Goal: Task Accomplishment & Management: Complete application form

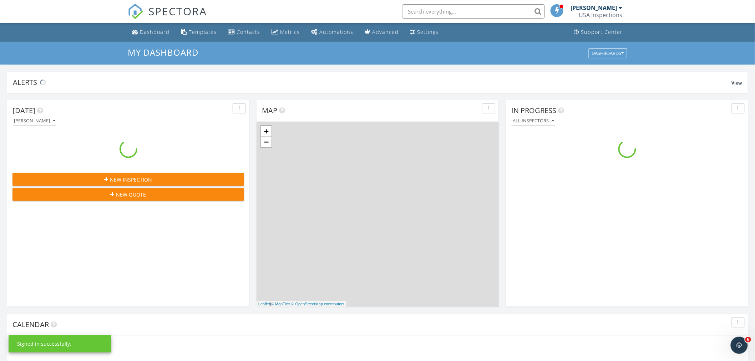
scroll to position [662, 768]
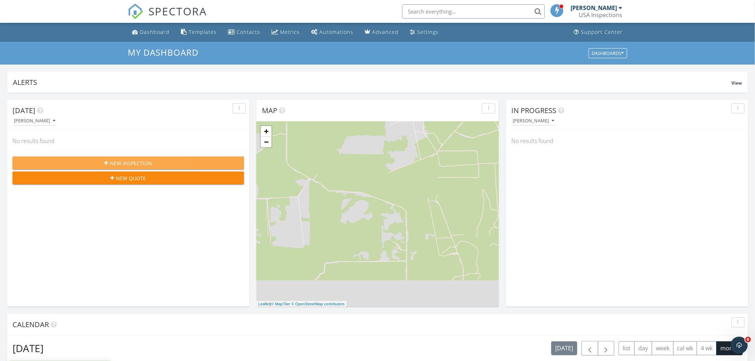
click at [159, 163] on div "New Inspection" at bounding box center [128, 163] width 220 height 7
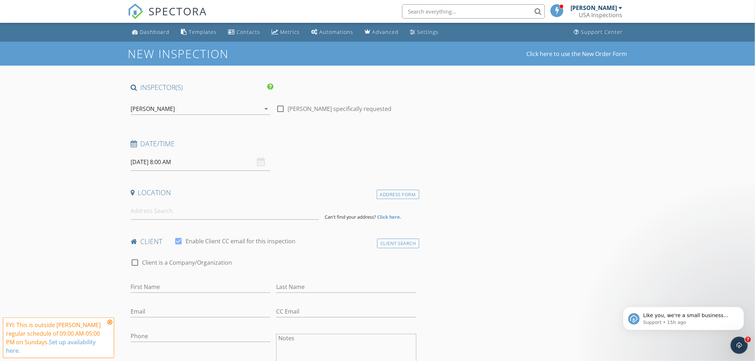
click at [261, 163] on div "[DATE] 8:00 AM" at bounding box center [201, 161] width 140 height 17
click at [162, 160] on input "[DATE] 8:00 AM" at bounding box center [201, 161] width 140 height 17
click at [281, 253] on div "check_box_outline_blank Client is a Company/Organization" at bounding box center [274, 263] width 292 height 24
click at [142, 210] on input at bounding box center [225, 210] width 188 height 17
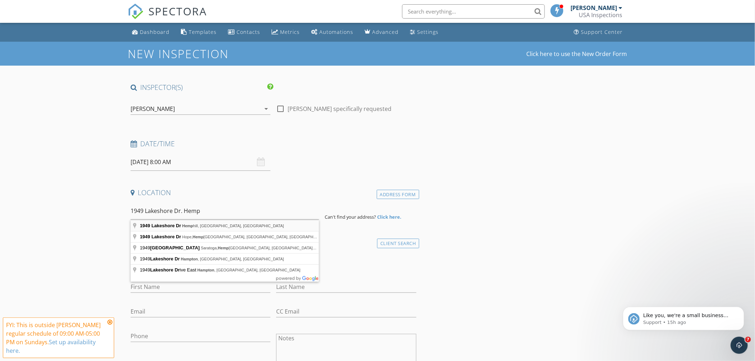
type input "1949 Lakeshore Dr, Hemphill, TX, USA"
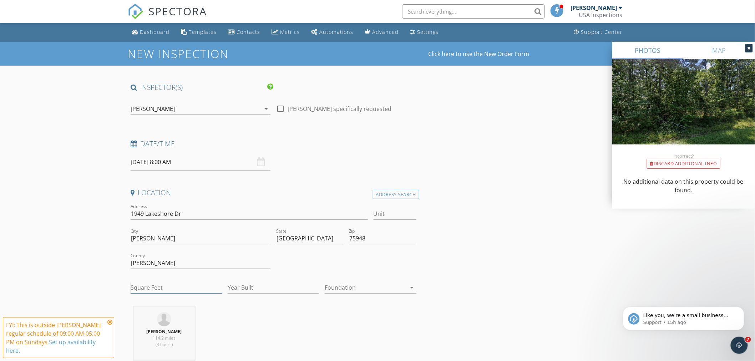
click at [191, 286] on input "Square Feet" at bounding box center [176, 288] width 91 height 12
click at [206, 241] on input "[PERSON_NAME]" at bounding box center [201, 239] width 140 height 12
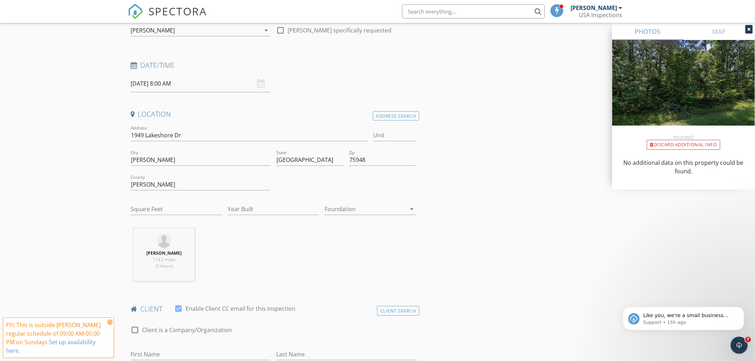
scroll to position [79, 0]
click at [170, 210] on input "Square Feet" at bounding box center [176, 209] width 91 height 12
type input "950"
click at [245, 210] on input "Year Built" at bounding box center [273, 209] width 91 height 12
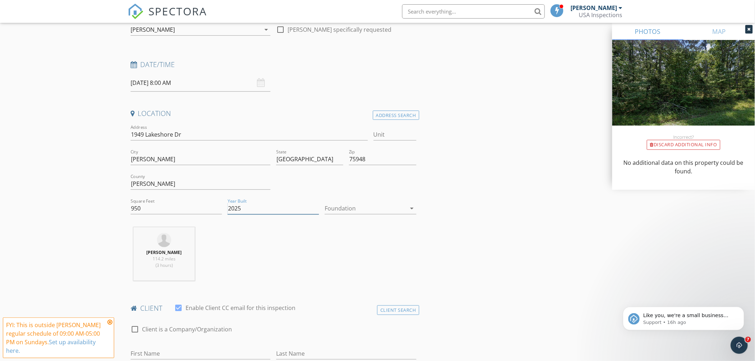
type input "2025"
click at [412, 210] on icon "arrow_drop_down" at bounding box center [412, 208] width 9 height 9
click at [337, 246] on div "Slab" at bounding box center [371, 245] width 80 height 9
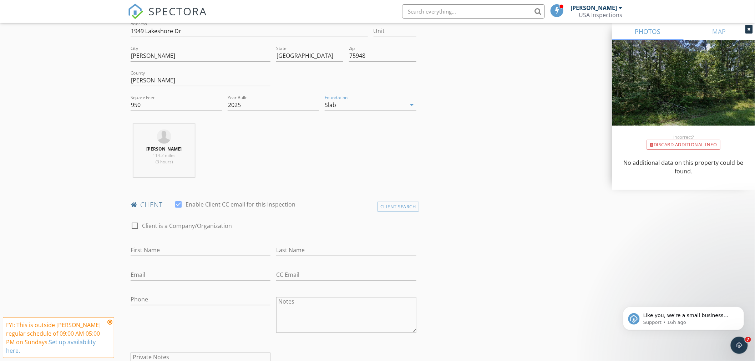
scroll to position [198, 0]
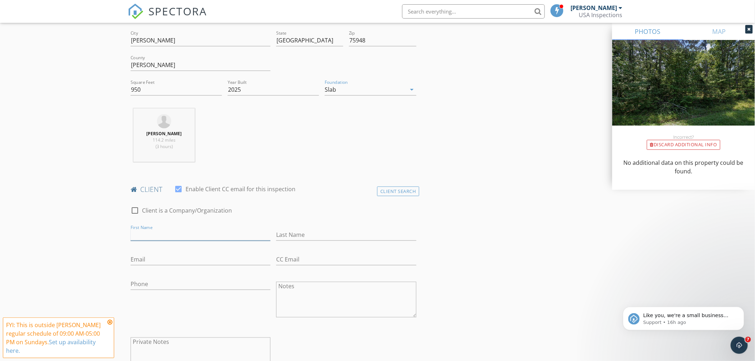
click at [140, 236] on input "First Name" at bounding box center [201, 235] width 140 height 12
type input "[PERSON_NAME] & [PERSON_NAME]"
type input "[PERSON_NAME]"
type input "[EMAIL_ADDRESS][DOMAIN_NAME]"
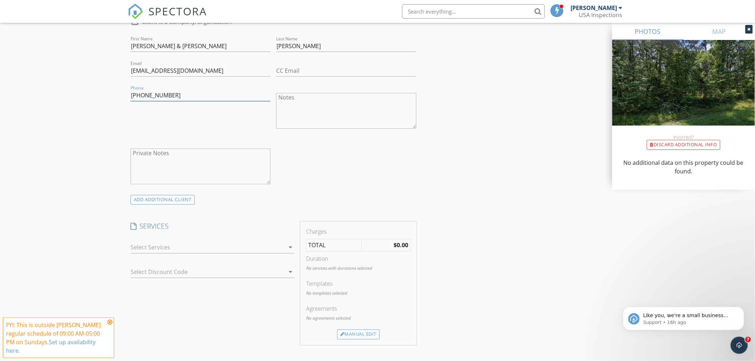
scroll to position [397, 0]
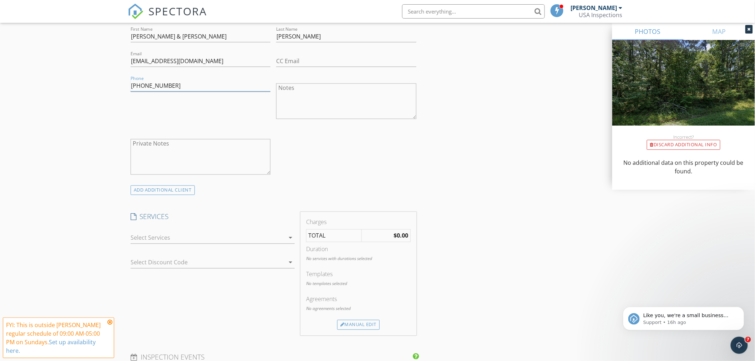
type input "[PHONE_NUMBER]"
click at [288, 234] on icon "arrow_drop_down" at bounding box center [290, 238] width 9 height 9
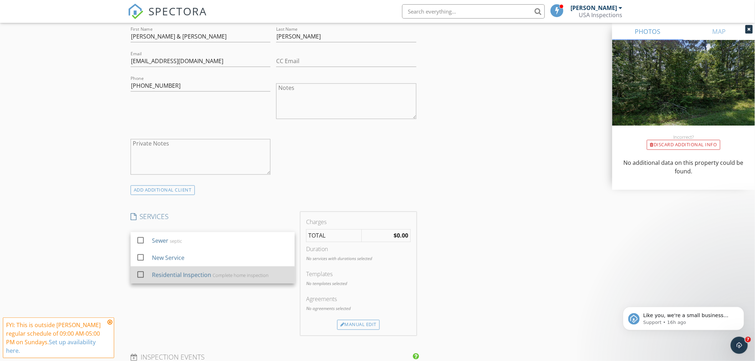
click at [142, 273] on div at bounding box center [141, 275] width 12 height 12
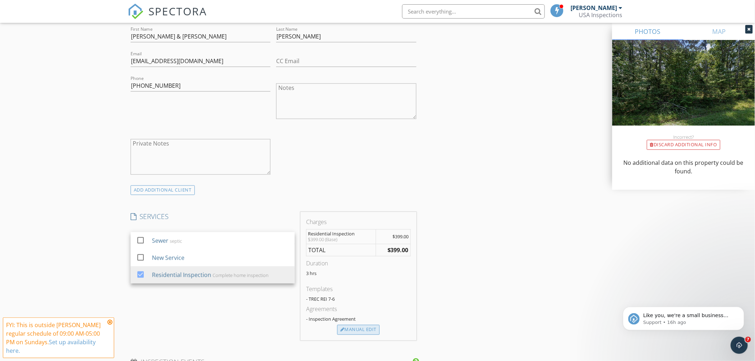
click at [357, 331] on div "Manual Edit" at bounding box center [358, 330] width 42 height 10
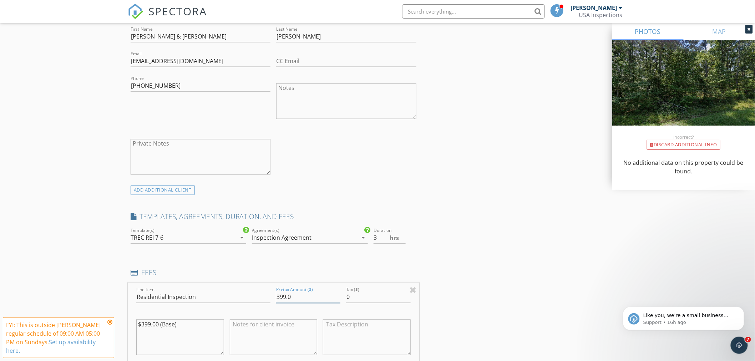
drag, startPoint x: 292, startPoint y: 295, endPoint x: 226, endPoint y: 296, distance: 65.7
click at [226, 296] on div "Line Item Residential Inspection Pretax Amount ($) 399.0 Tax ($) 0 $399.00 (Bas…" at bounding box center [274, 326] width 292 height 86
type input "439.00"
click at [206, 276] on h4 "FEES" at bounding box center [274, 272] width 286 height 9
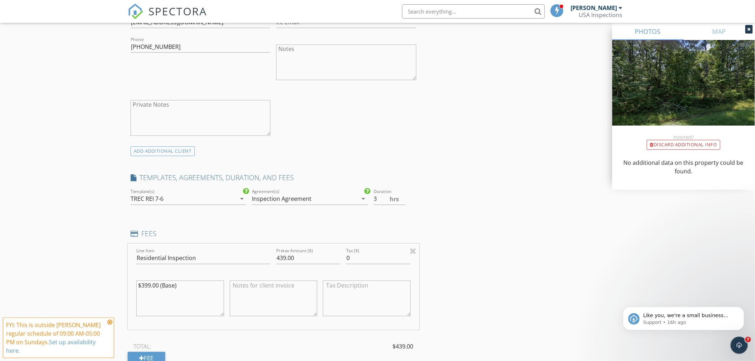
scroll to position [436, 0]
click at [363, 200] on icon "arrow_drop_down" at bounding box center [363, 198] width 9 height 9
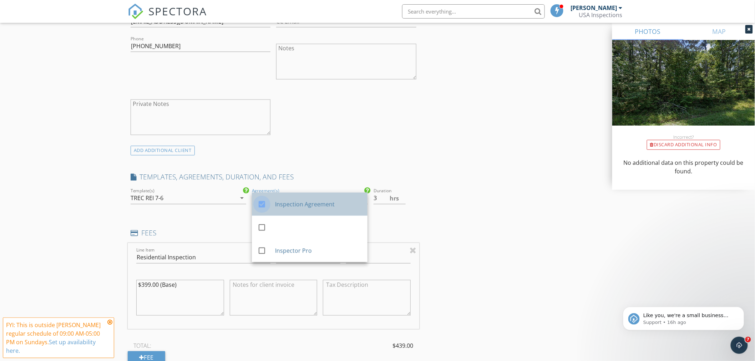
click at [262, 204] on div at bounding box center [262, 204] width 12 height 12
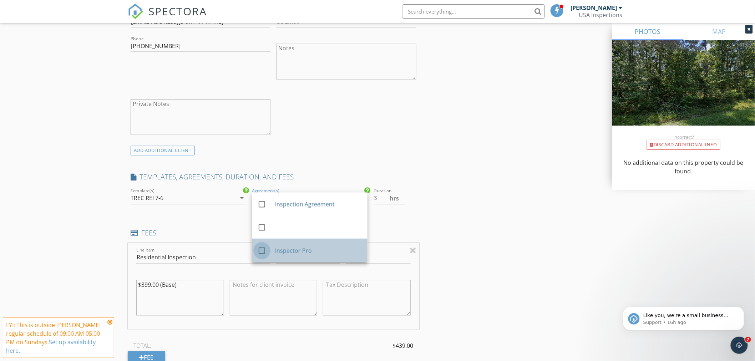
click at [265, 249] on div at bounding box center [262, 251] width 12 height 12
click at [406, 223] on div "INSPECTOR(S) check_box Rory Harrod PRIMARY Rory Harrod arrow_drop_down check_bo…" at bounding box center [274, 250] width 292 height 1207
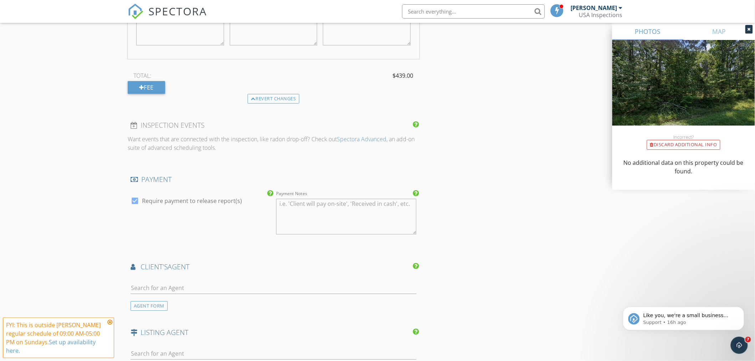
scroll to position [714, 0]
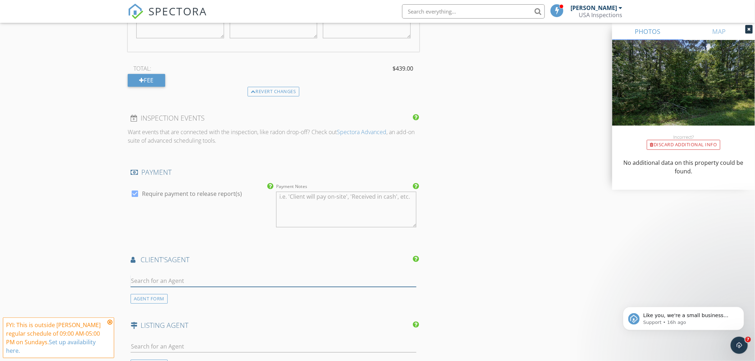
click at [140, 278] on input "text" at bounding box center [274, 281] width 286 height 12
type input "celes"
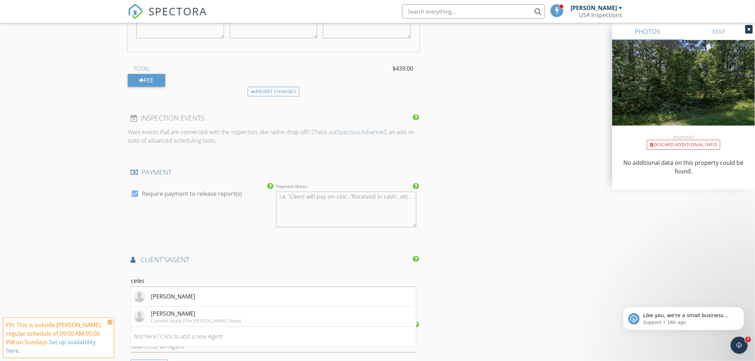
click at [181, 297] on div "celeste Cormier" at bounding box center [173, 296] width 44 height 9
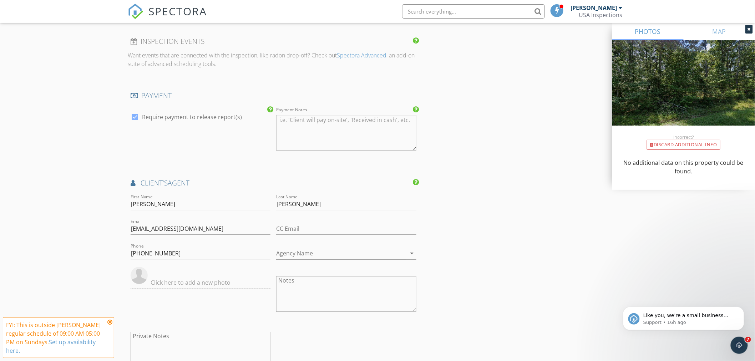
scroll to position [793, 0]
drag, startPoint x: 173, startPoint y: 226, endPoint x: 85, endPoint y: 226, distance: 88.5
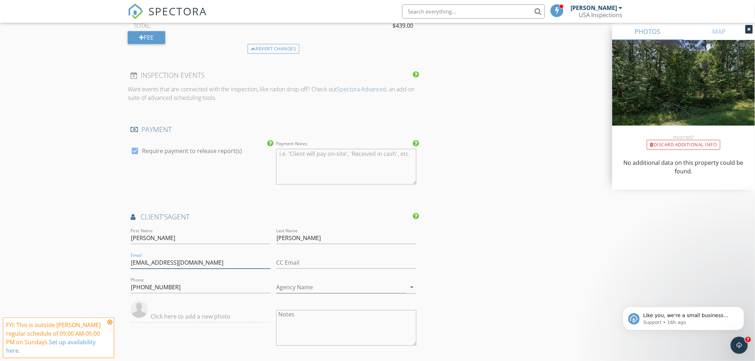
scroll to position [754, 0]
click at [133, 219] on icon at bounding box center [133, 220] width 5 height 7
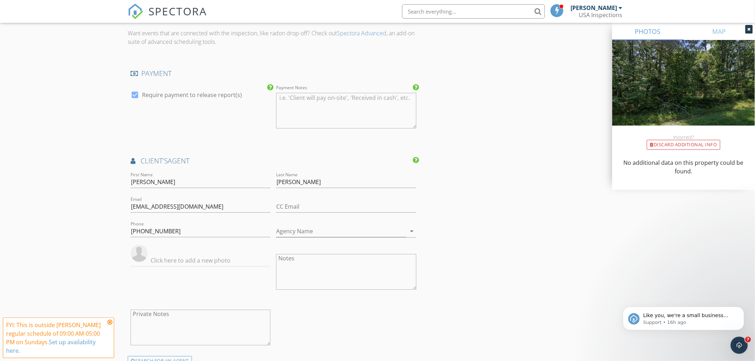
scroll to position [833, 0]
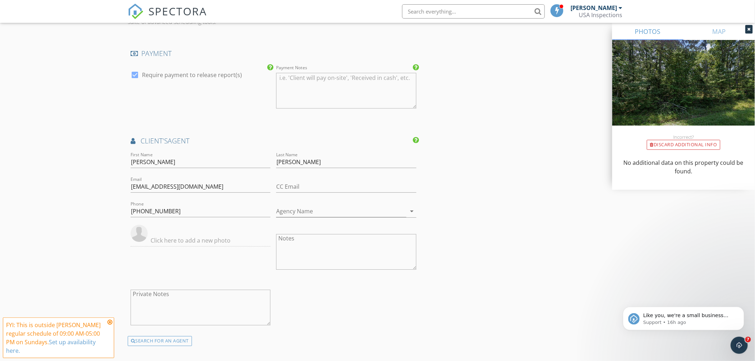
click at [111, 322] on icon at bounding box center [109, 322] width 5 height 6
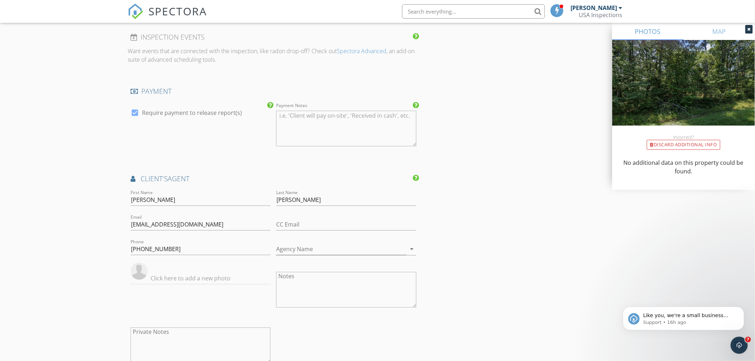
scroll to position [754, 0]
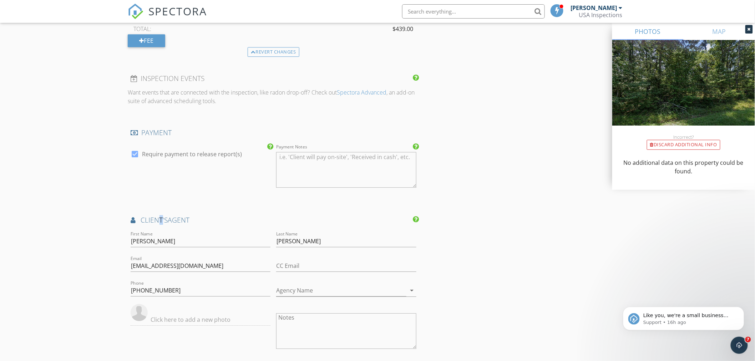
drag, startPoint x: 161, startPoint y: 220, endPoint x: 132, endPoint y: 226, distance: 29.6
click at [148, 223] on span "client's" at bounding box center [154, 220] width 27 height 10
click at [132, 222] on icon at bounding box center [133, 220] width 5 height 7
click at [133, 222] on icon at bounding box center [133, 220] width 5 height 7
click at [146, 221] on span "client's" at bounding box center [154, 220] width 27 height 10
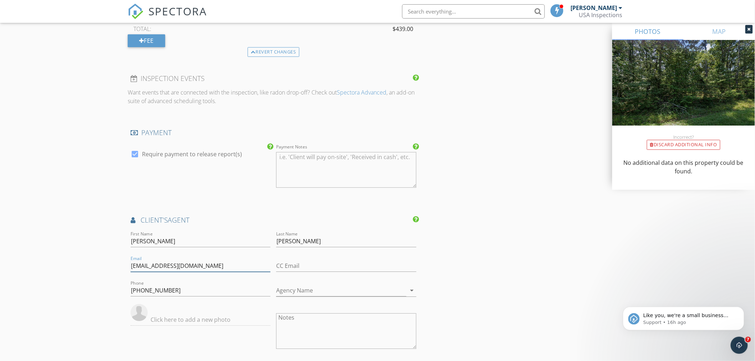
drag, startPoint x: 173, startPoint y: 267, endPoint x: 105, endPoint y: 266, distance: 68.5
click at [105, 266] on div "New Inspection Click here to use the New Order Form INSPECTOR(S) check_box Rory…" at bounding box center [377, 22] width 755 height 1468
type input "[EMAIL_ADDRESS][DOMAIN_NAME]"
click at [173, 291] on input "337-347-3400" at bounding box center [201, 291] width 140 height 12
drag, startPoint x: 151, startPoint y: 243, endPoint x: 0, endPoint y: 244, distance: 151.0
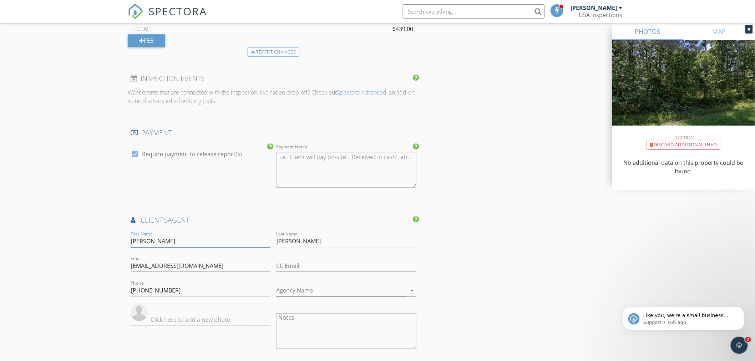
click at [0, 244] on div "New Inspection Click here to use the New Order Form INSPECTOR(S) check_box Rory…" at bounding box center [377, 22] width 755 height 1468
type input "[PERSON_NAME]"
drag, startPoint x: 174, startPoint y: 290, endPoint x: 0, endPoint y: 291, distance: 173.8
click at [0, 291] on div "New Inspection Click here to use the New Order Form INSPECTOR(S) check_box Rory…" at bounding box center [377, 22] width 755 height 1468
type input "[PHONE_NUMBER]"
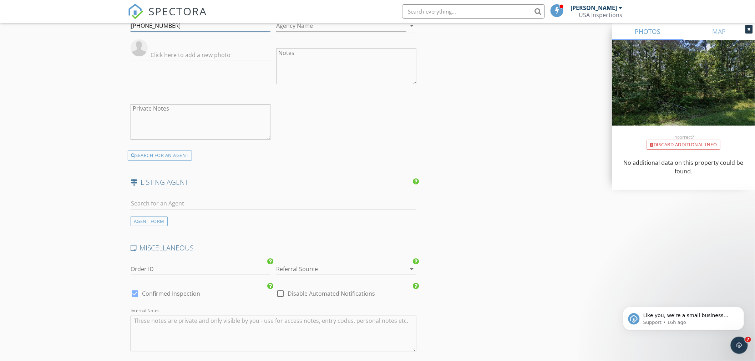
scroll to position [1031, 0]
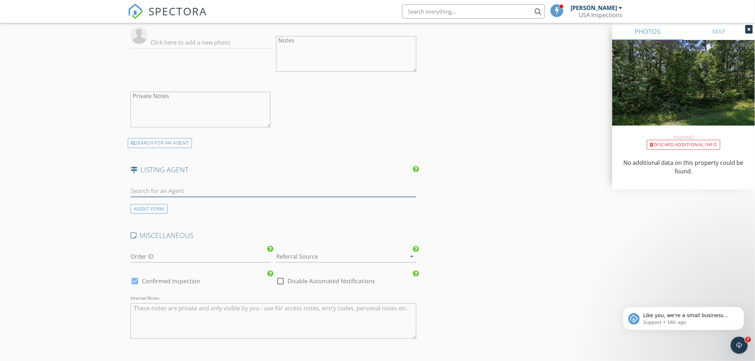
click at [133, 190] on input "text" at bounding box center [274, 191] width 286 height 12
click at [145, 210] on div "AGENT FORM" at bounding box center [149, 209] width 37 height 10
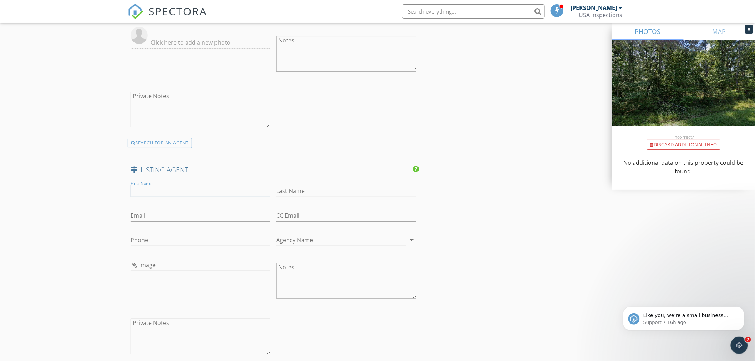
click at [167, 191] on input "First Name" at bounding box center [201, 191] width 140 height 12
type input "Jessica"
type input "Poindexter"
click at [137, 238] on input "Phone" at bounding box center [201, 241] width 140 height 12
type input "[PHONE_NUMBER]"
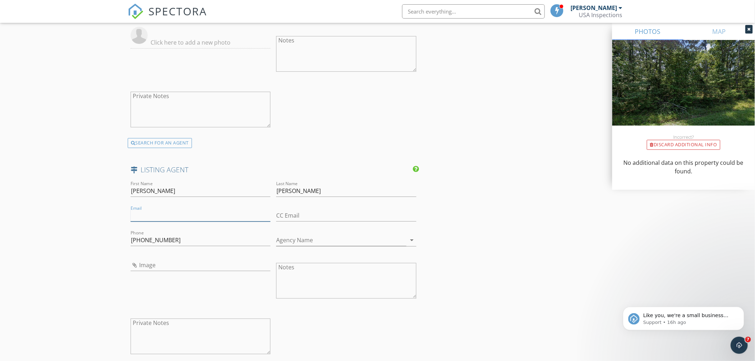
click at [158, 217] on input "Email" at bounding box center [201, 216] width 140 height 12
paste input "[EMAIL_ADDRESS][DOMAIN_NAME]"
type input "[EMAIL_ADDRESS][DOMAIN_NAME]"
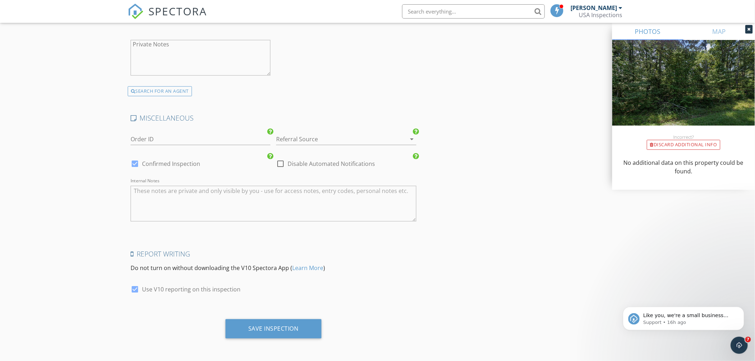
scroll to position [1310, 0]
click at [267, 328] on div "Save Inspection" at bounding box center [273, 328] width 50 height 7
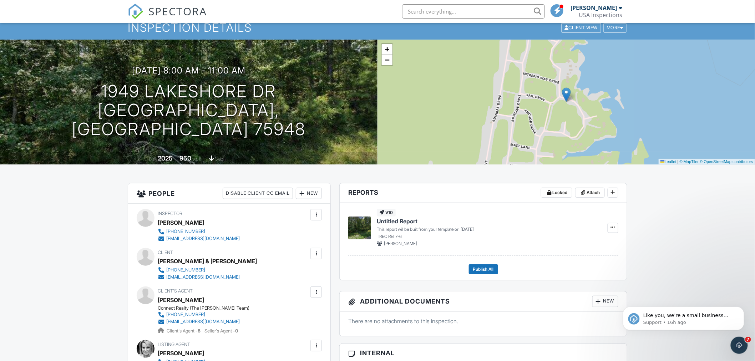
scroll to position [40, 0]
